Goal: Task Accomplishment & Management: Manage account settings

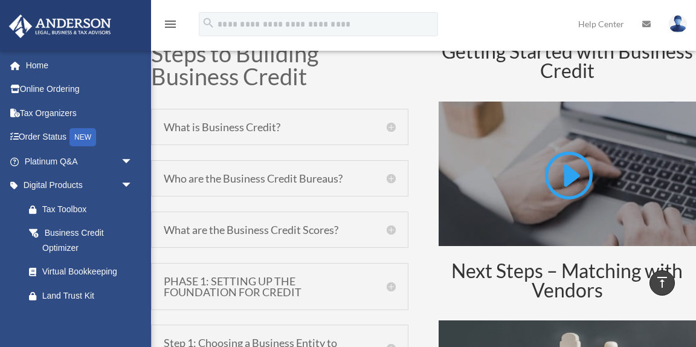
scroll to position [552, 0]
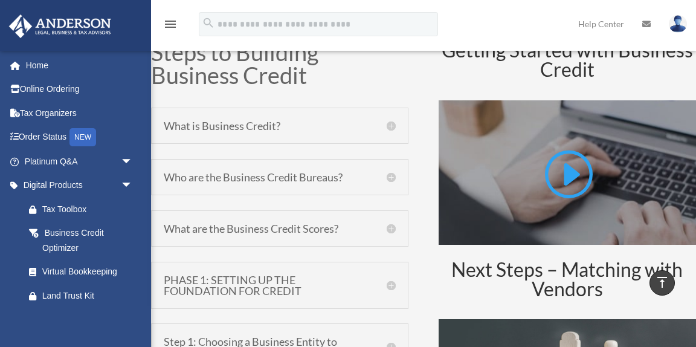
click at [392, 176] on h5 "Who are the Business Credit Bureaus?" at bounding box center [280, 176] width 232 height 11
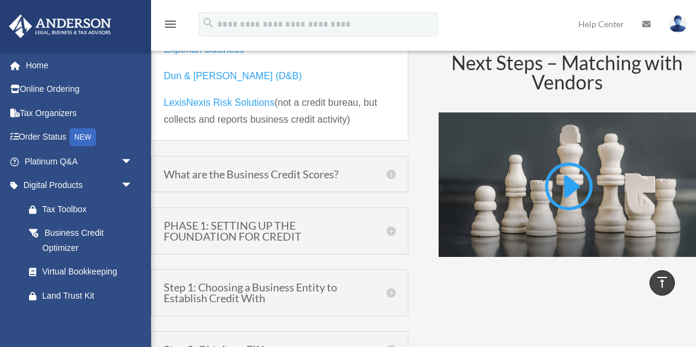
scroll to position [760, 0]
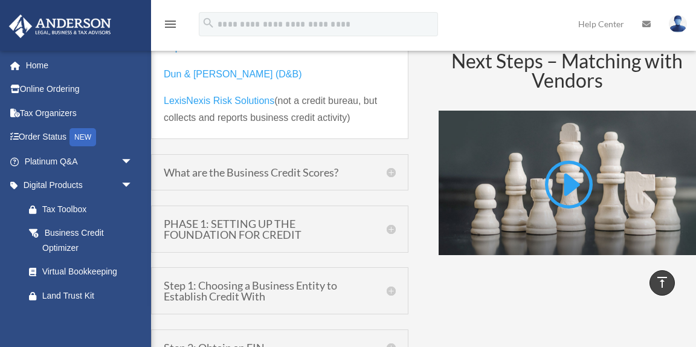
click at [392, 176] on h5 "What are the Business Credit Scores?" at bounding box center [280, 172] width 232 height 11
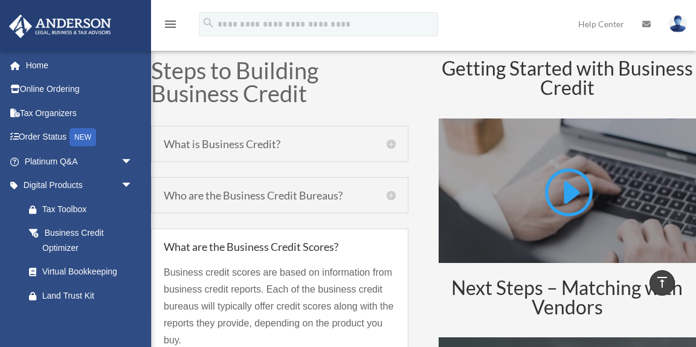
scroll to position [544, 0]
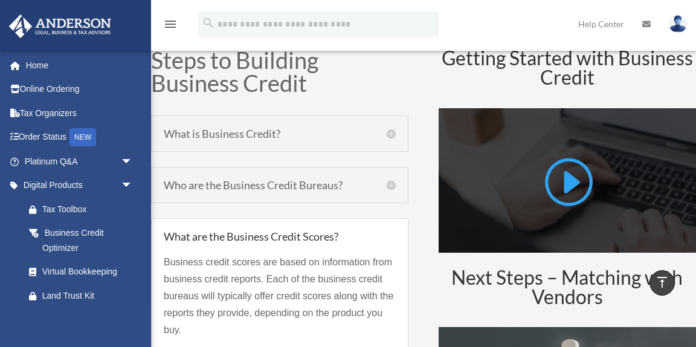
click at [568, 185] on link at bounding box center [567, 186] width 51 height 62
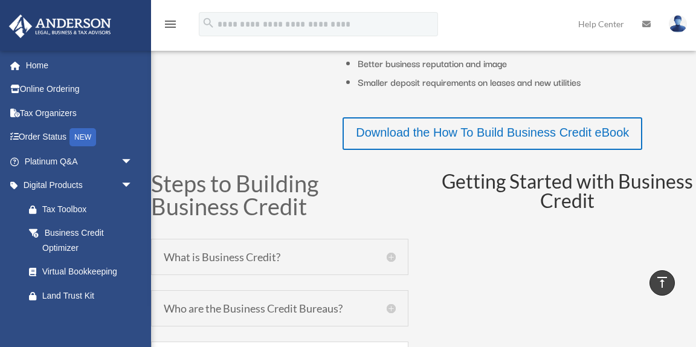
scroll to position [419, 0]
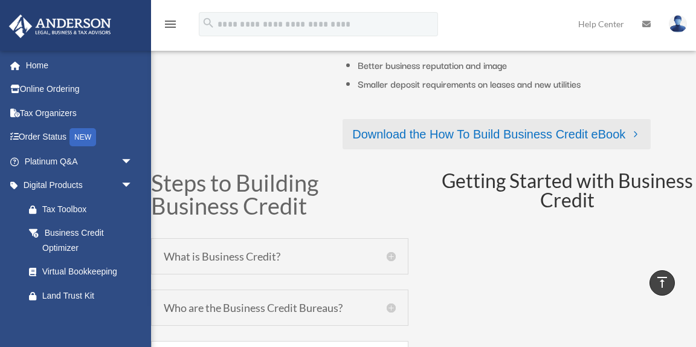
click at [534, 133] on link "Download the How To Build Business Credit eBook" at bounding box center [496, 134] width 308 height 30
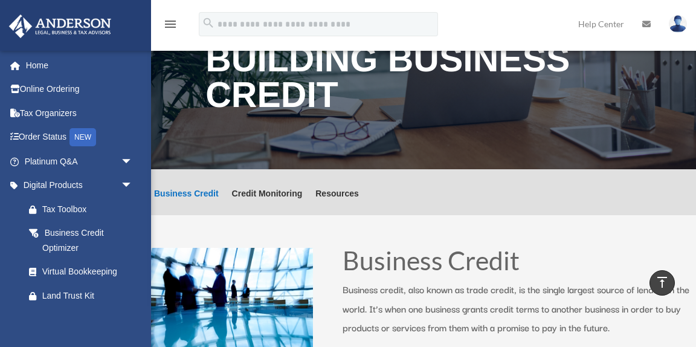
scroll to position [0, 0]
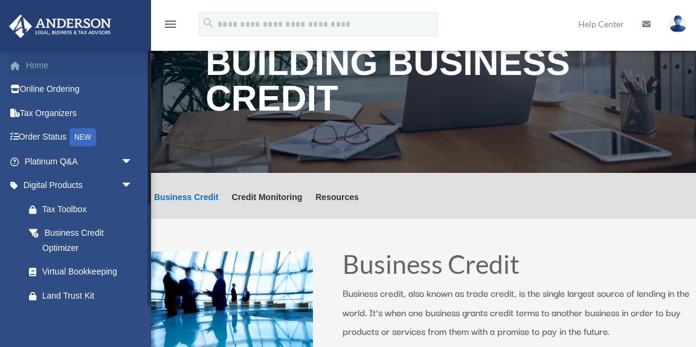
click at [37, 63] on link "Home" at bounding box center [79, 65] width 143 height 24
click at [86, 273] on div "Virtual Bookkeeping" at bounding box center [89, 271] width 94 height 15
click at [94, 272] on div "Virtual Bookkeeping" at bounding box center [89, 271] width 94 height 15
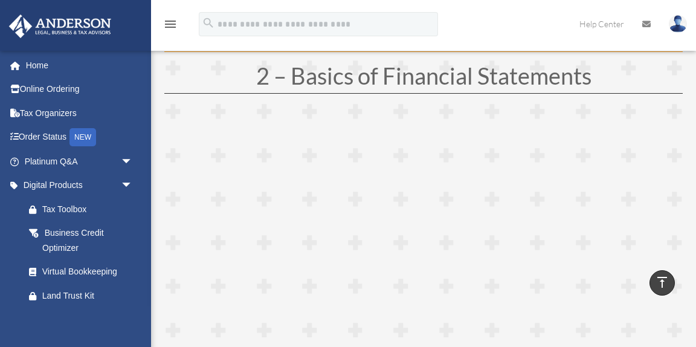
scroll to position [472, 0]
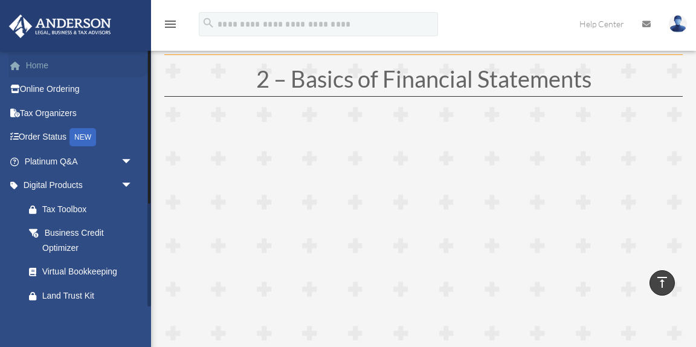
click at [36, 65] on link "Home" at bounding box center [79, 65] width 143 height 24
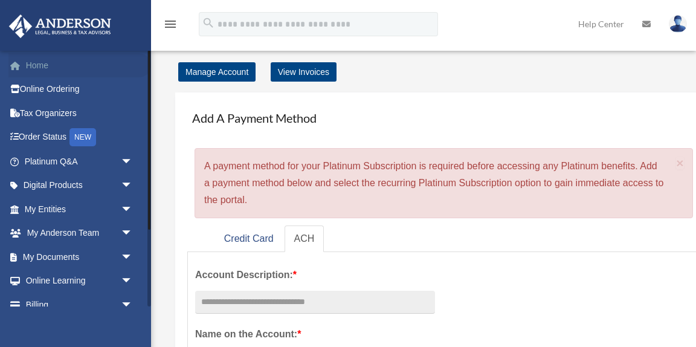
click at [40, 66] on link "Home" at bounding box center [79, 65] width 143 height 24
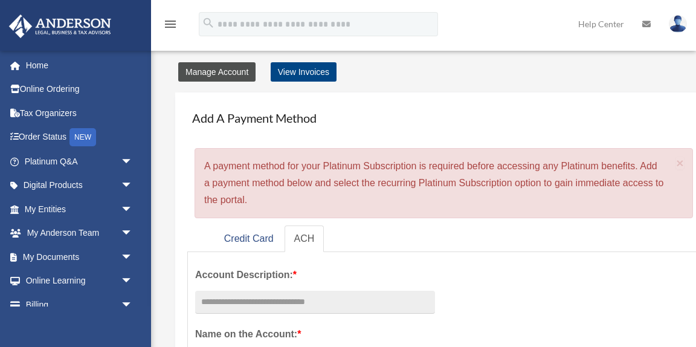
click at [207, 71] on link "Manage Account" at bounding box center [216, 71] width 77 height 19
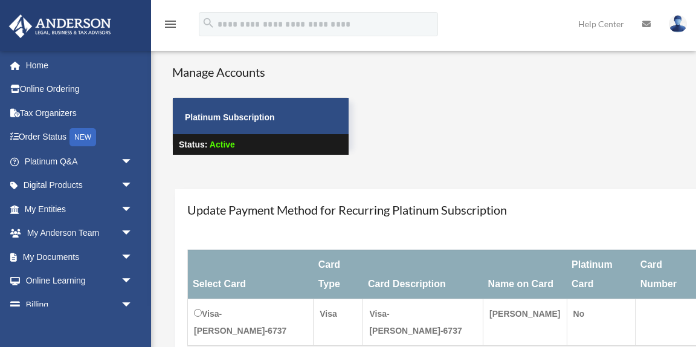
click at [168, 23] on icon "menu" at bounding box center [170, 24] width 14 height 14
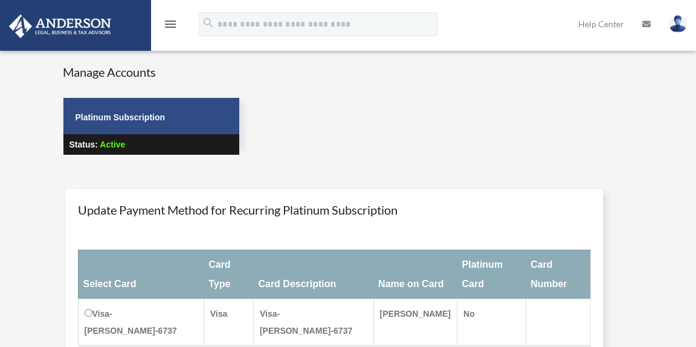
click at [168, 23] on icon "menu" at bounding box center [170, 24] width 14 height 14
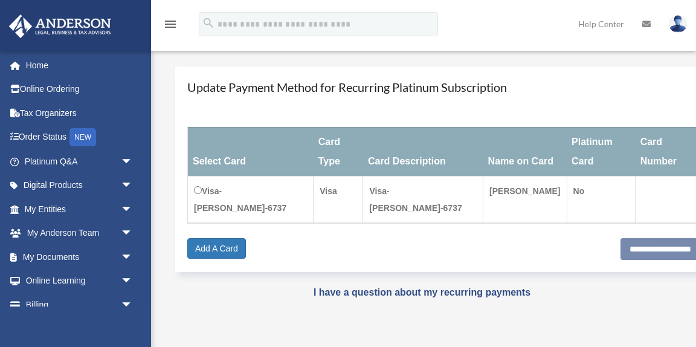
scroll to position [114, 0]
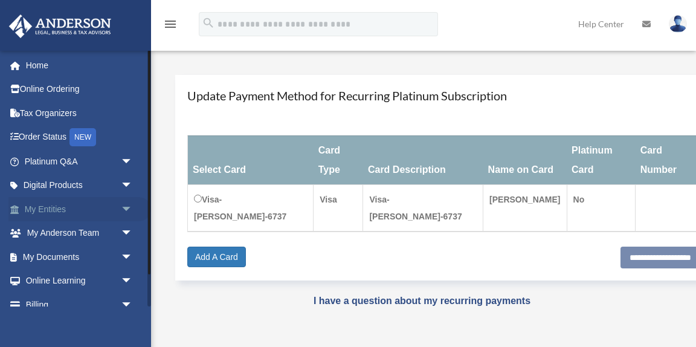
click at [91, 210] on link "My Entities arrow_drop_down" at bounding box center [79, 209] width 143 height 24
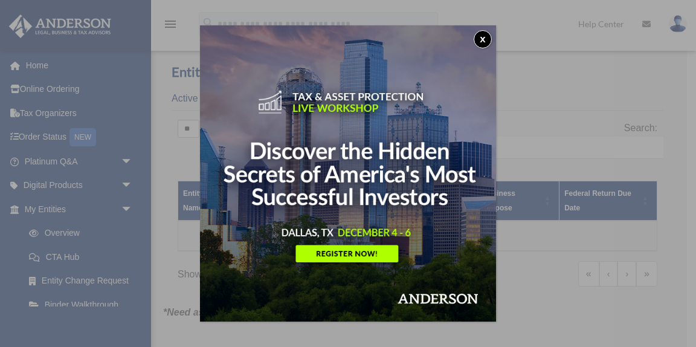
click at [482, 39] on button "x" at bounding box center [482, 39] width 18 height 18
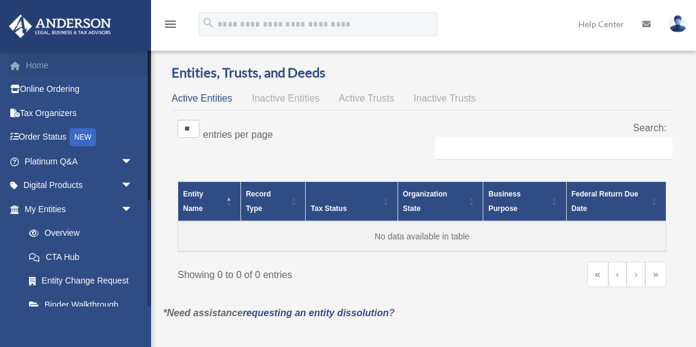
click at [40, 65] on link "Home" at bounding box center [79, 65] width 143 height 24
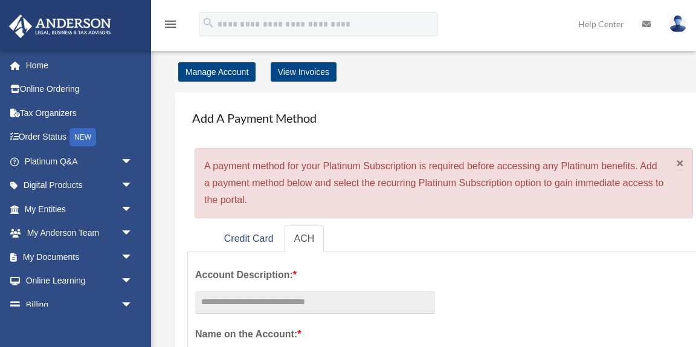
click at [676, 164] on span "×" at bounding box center [680, 163] width 8 height 14
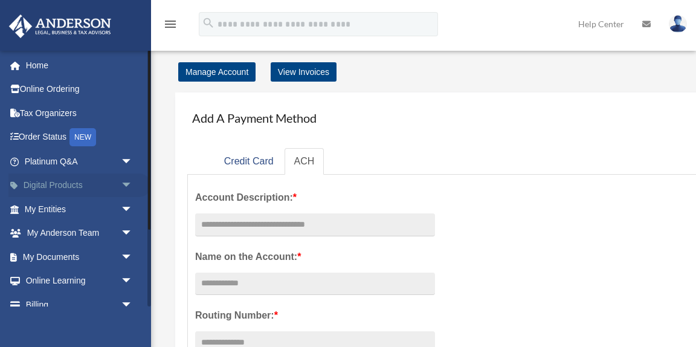
click at [126, 184] on span "arrow_drop_down" at bounding box center [133, 185] width 24 height 25
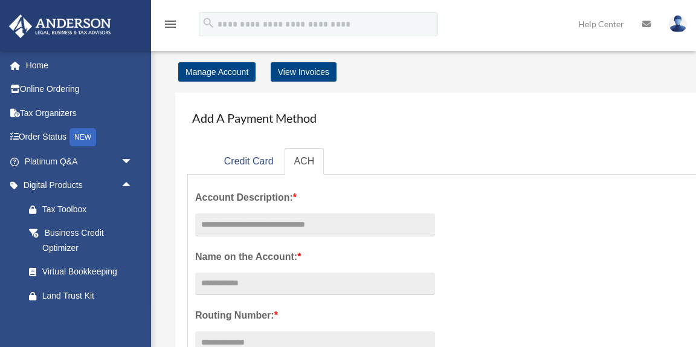
click at [676, 27] on img at bounding box center [677, 24] width 18 height 18
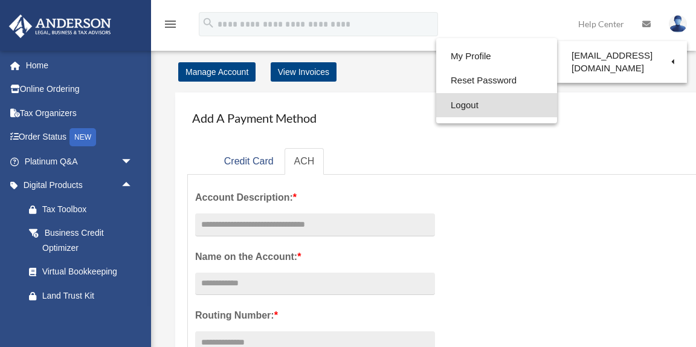
click at [440, 107] on link "Logout" at bounding box center [496, 105] width 121 height 25
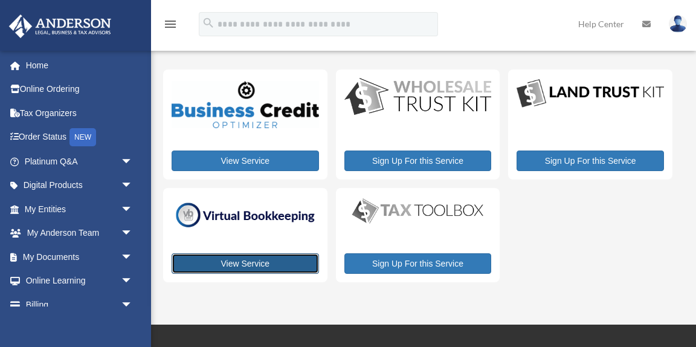
click at [240, 264] on link "View Service" at bounding box center [244, 263] width 147 height 21
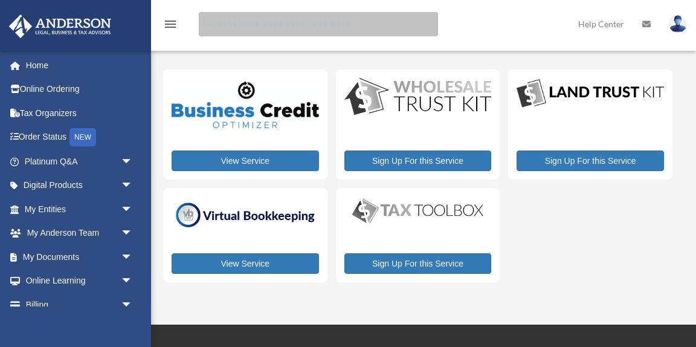
click at [369, 29] on input "search" at bounding box center [318, 24] width 239 height 24
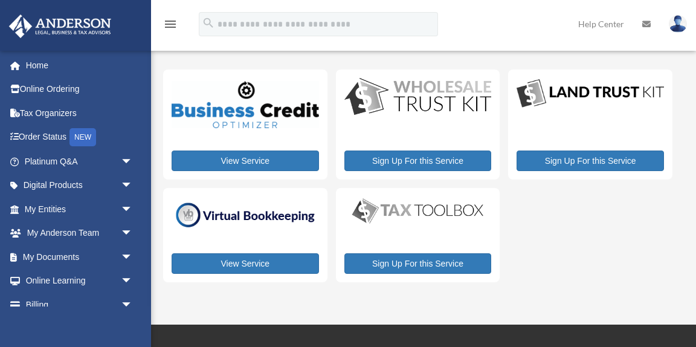
click at [676, 22] on img at bounding box center [677, 24] width 18 height 18
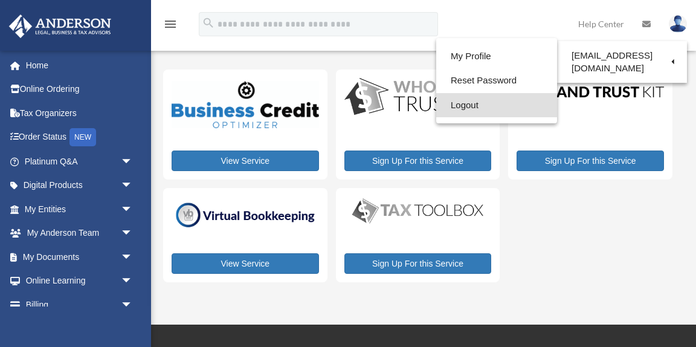
click at [471, 105] on link "Logout" at bounding box center [496, 105] width 121 height 25
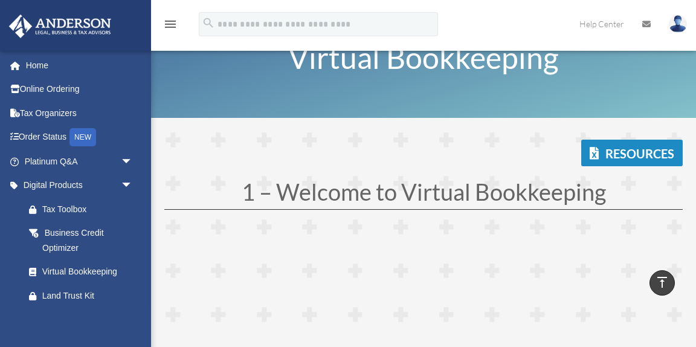
scroll to position [8, 0]
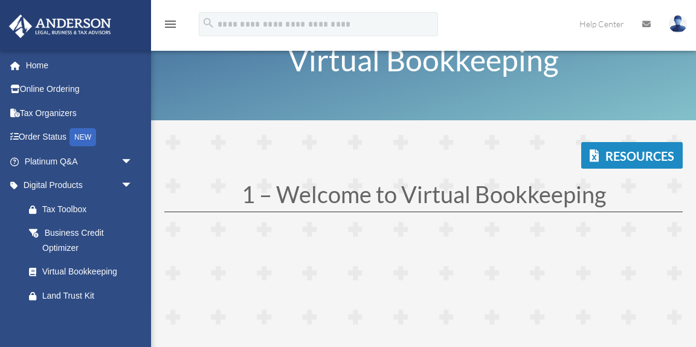
click at [680, 25] on img at bounding box center [677, 24] width 18 height 18
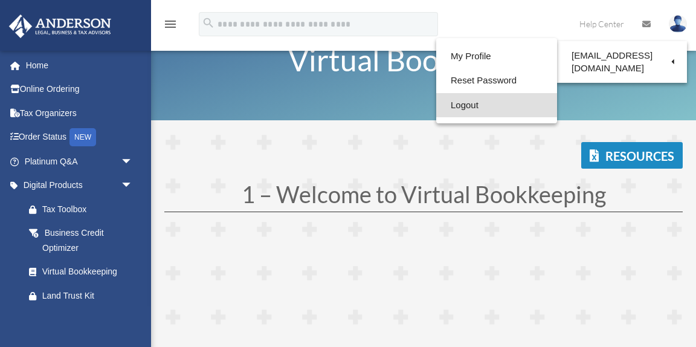
click at [438, 106] on link "Logout" at bounding box center [496, 105] width 121 height 25
